Goal: Task Accomplishment & Management: Manage account settings

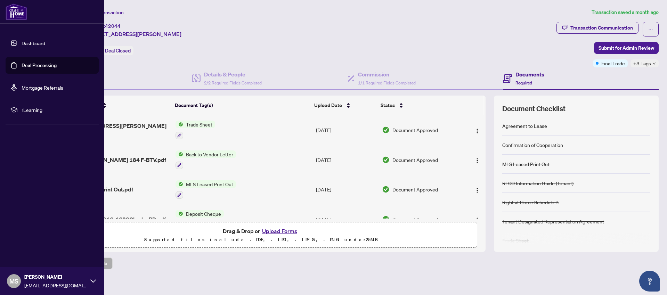
click at [26, 65] on link "Deal Processing" at bounding box center [39, 65] width 35 height 6
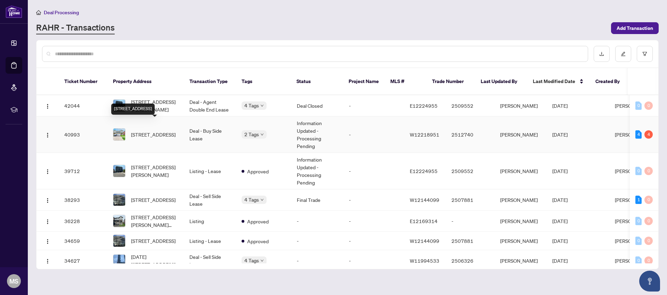
click at [155, 131] on span "[STREET_ADDRESS]" at bounding box center [153, 135] width 45 height 8
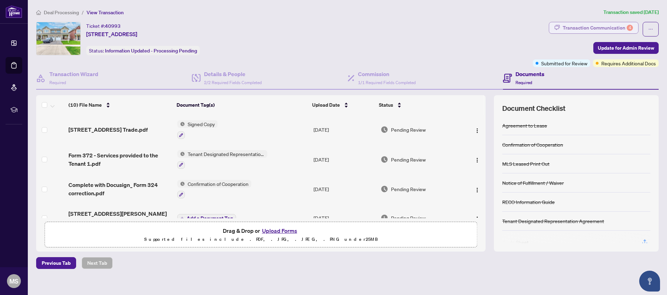
click at [597, 30] on div "Transaction Communication 4" at bounding box center [598, 27] width 70 height 11
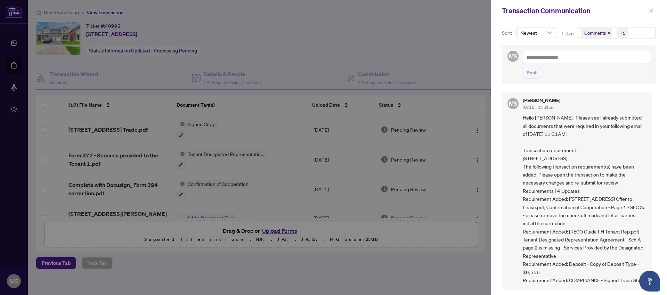
click at [653, 10] on icon "close" at bounding box center [652, 11] width 4 height 4
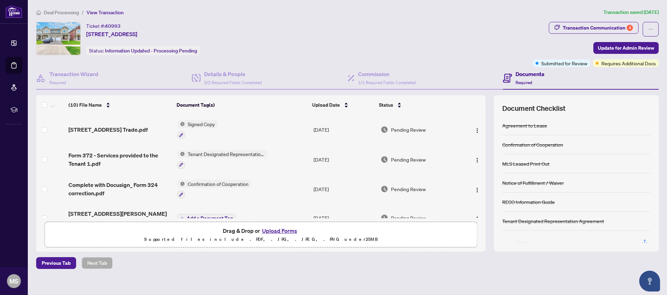
scroll to position [186, 0]
click at [586, 27] on div "Transaction Communication 4" at bounding box center [598, 27] width 70 height 11
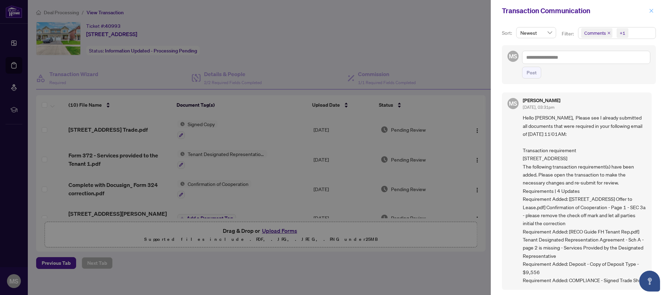
click at [651, 10] on icon "close" at bounding box center [651, 10] width 5 height 5
